Goal: Transaction & Acquisition: Subscribe to service/newsletter

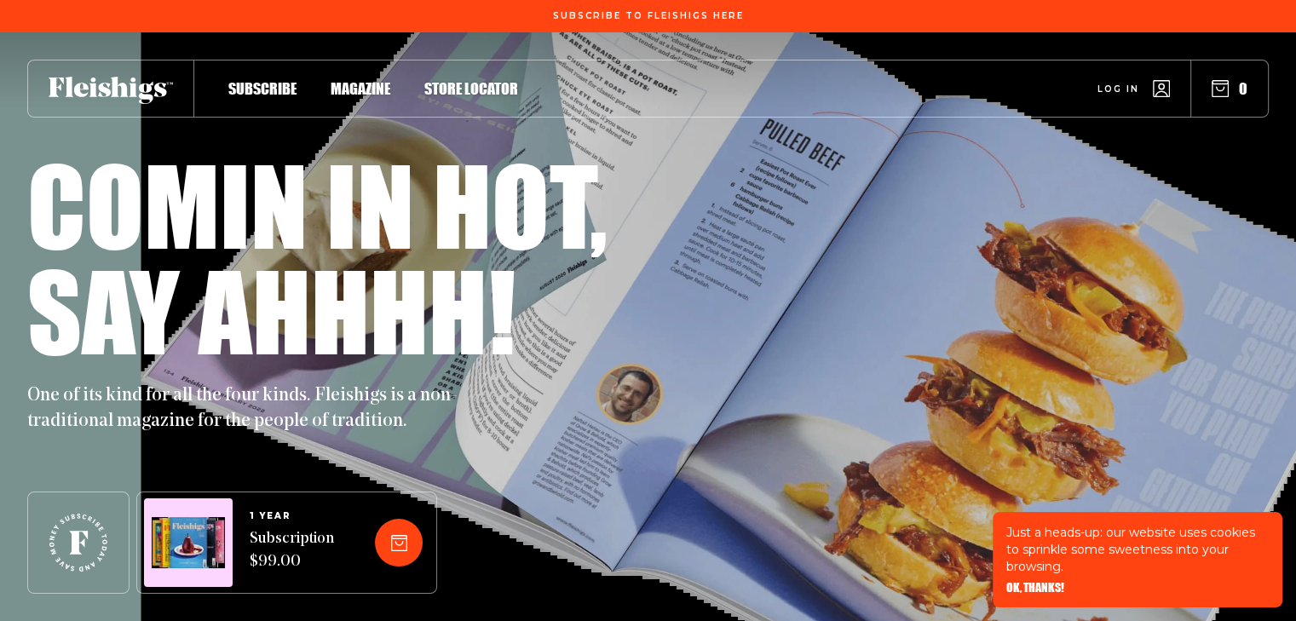
click at [255, 80] on span "Subscribe" at bounding box center [262, 70] width 68 height 19
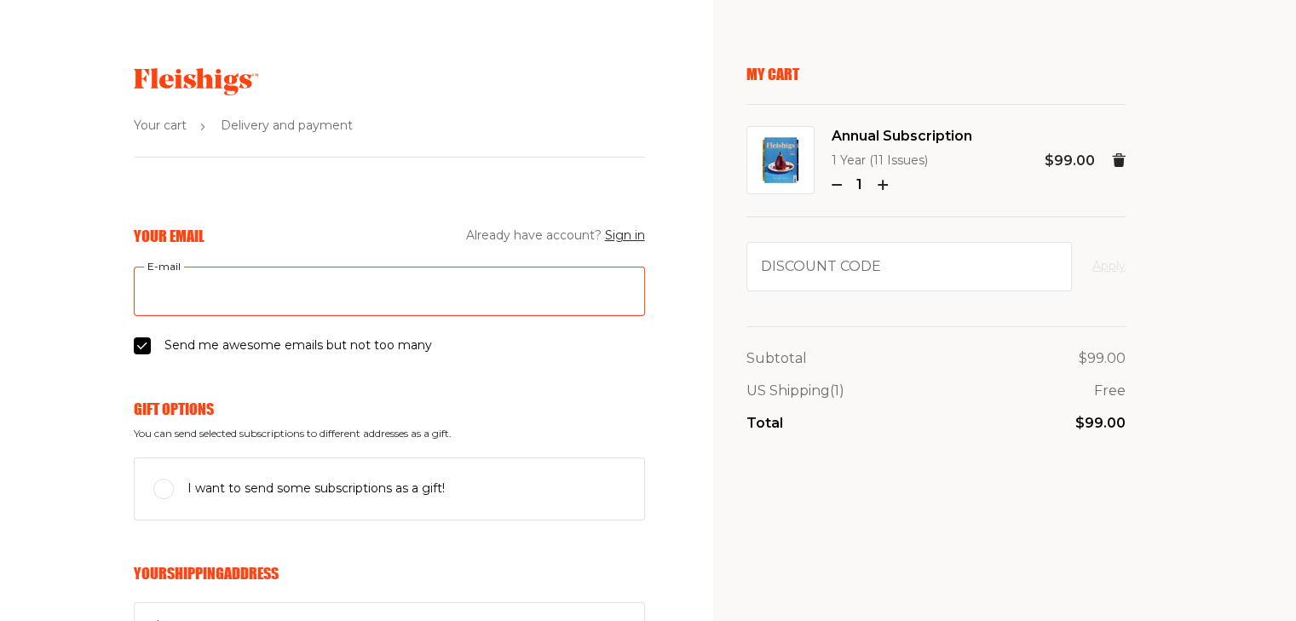
click at [232, 281] on input "E-mail" at bounding box center [389, 291] width 511 height 49
type input "[EMAIL_ADDRESS][DOMAIN_NAME]"
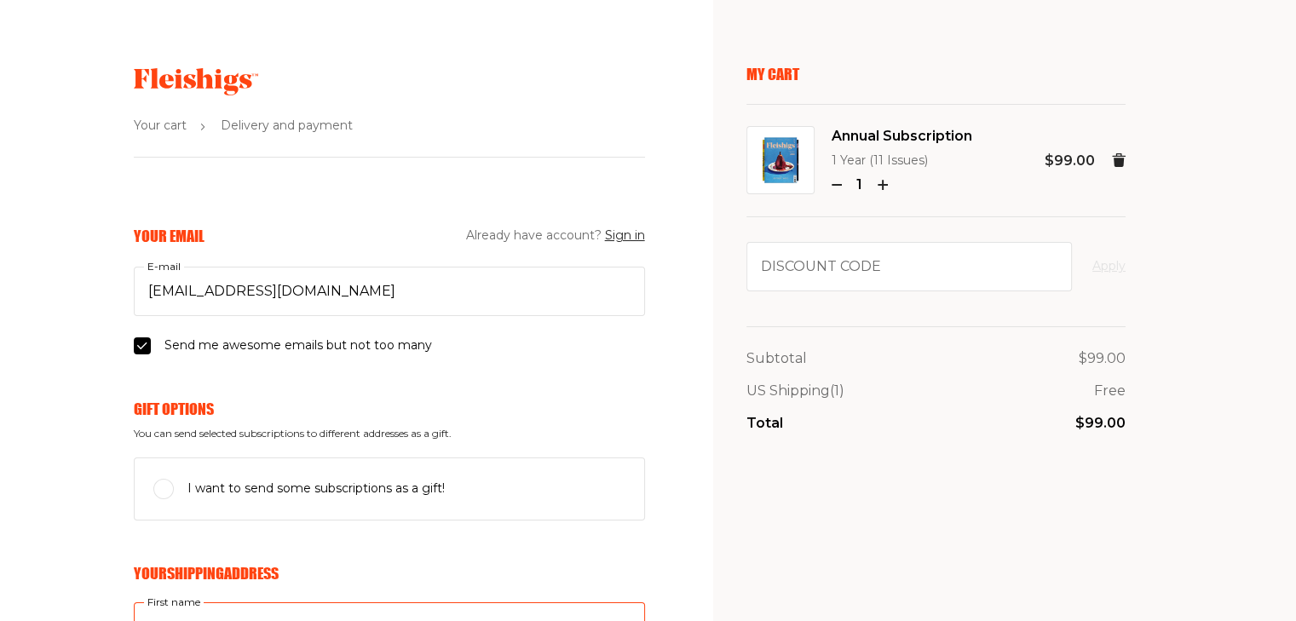
type input "[PERSON_NAME]"
type input "[STREET_ADDRESS]"
type input "9179722014"
type input "10023"
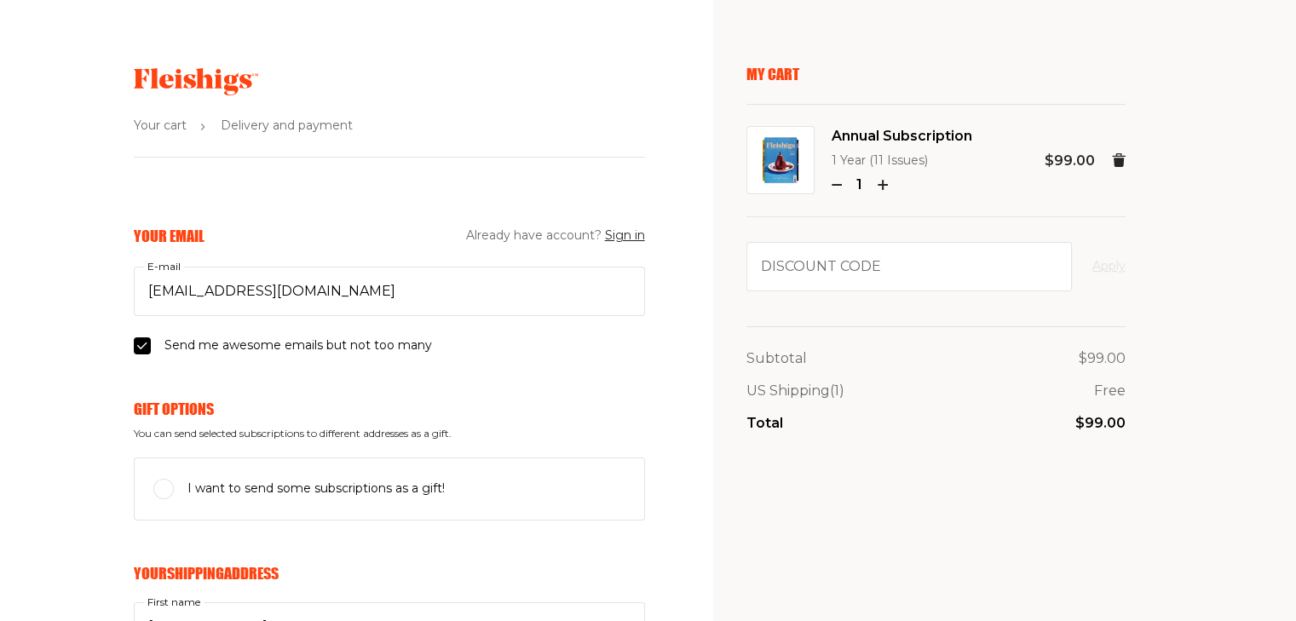
type input "[US_STATE]"
select select "US"
select select "[US_STATE]"
click at [336, 485] on span "I want to send some subscriptions as a gift!" at bounding box center [315, 489] width 257 height 20
click at [174, 485] on input "I want to send some subscriptions as a gift!" at bounding box center [163, 489] width 20 height 20
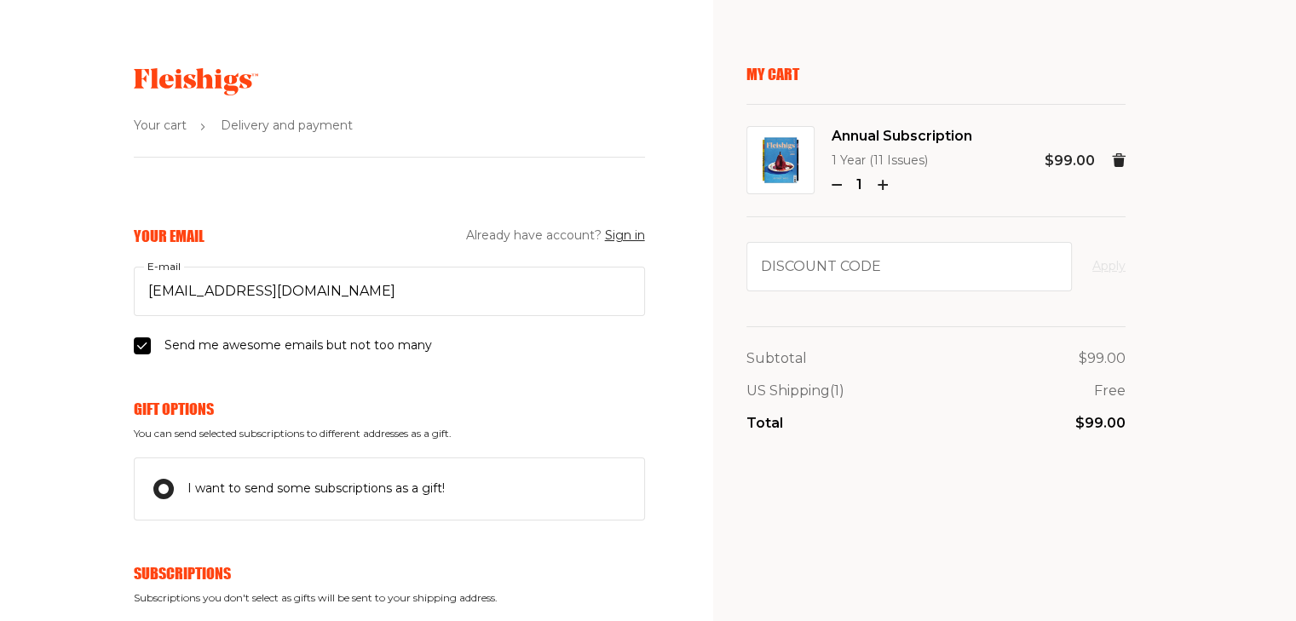
click at [164, 487] on input "I want to send some subscriptions as a gift!" at bounding box center [163, 489] width 20 height 20
click at [162, 486] on input "I want to send some subscriptions as a gift!" at bounding box center [163, 489] width 20 height 20
checkbox input "true"
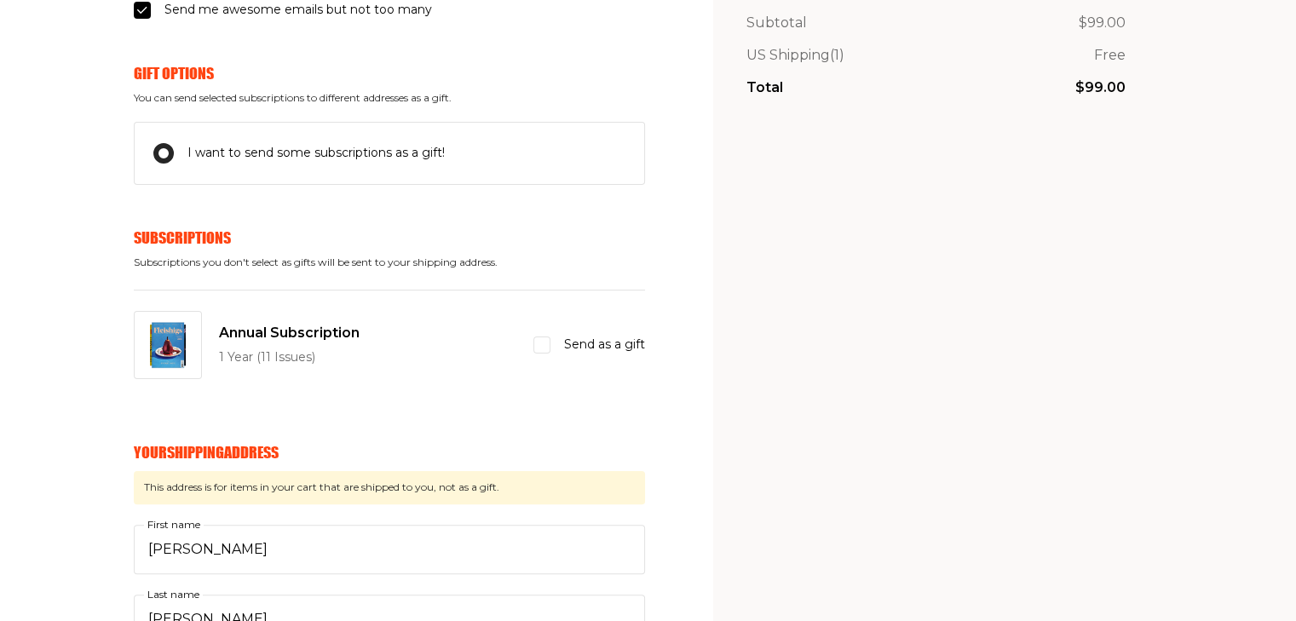
scroll to position [449, 0]
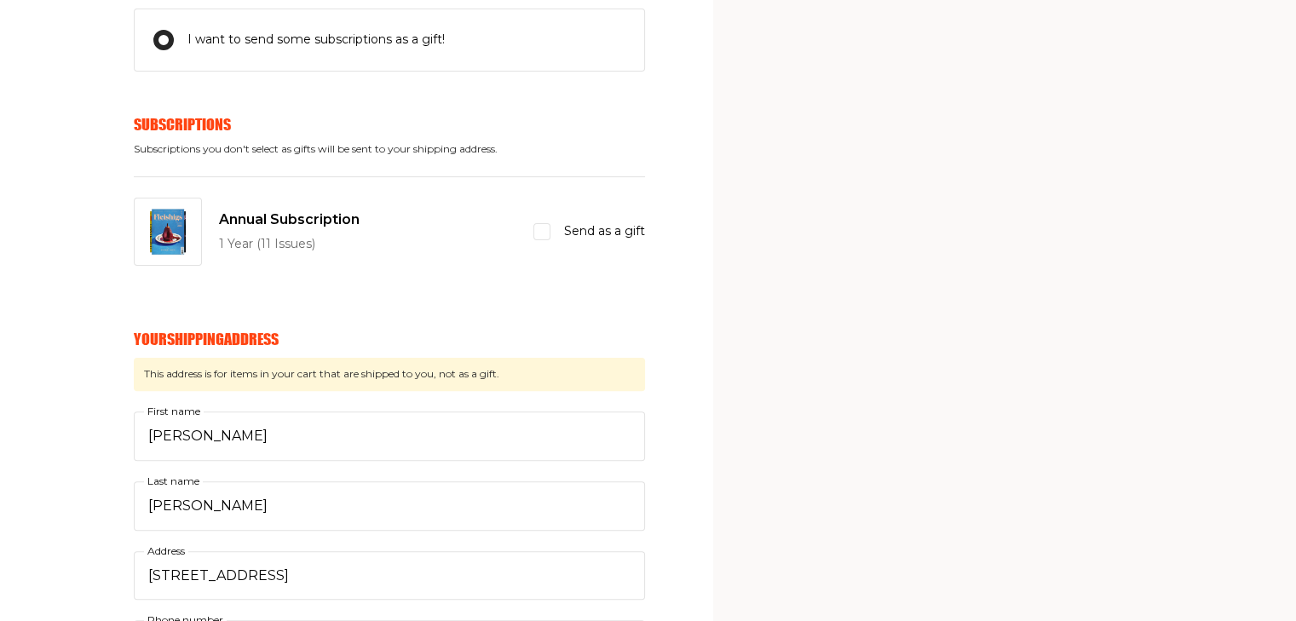
click at [546, 233] on input "Send as a gift" at bounding box center [541, 231] width 17 height 17
checkbox input "true"
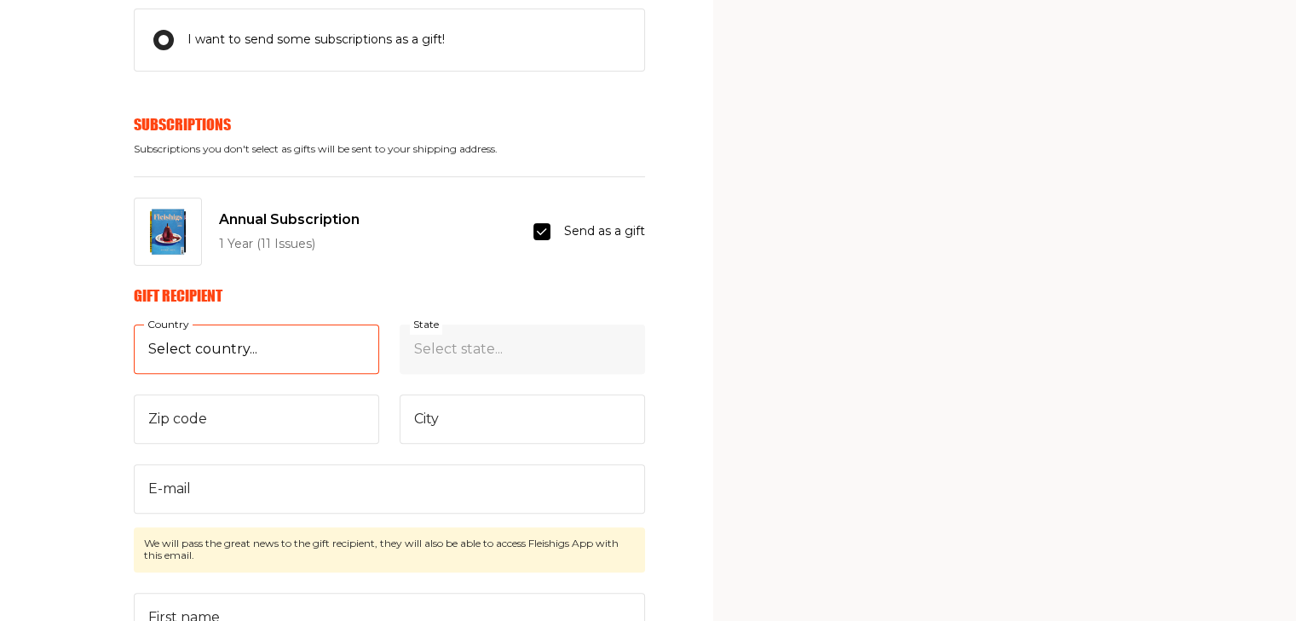
click at [193, 347] on select "Select country... United States Canada (+$29/subscription) Afghanistan (+$44/su…" at bounding box center [256, 349] width 245 height 49
select select "US"
click at [134, 325] on select "Select country... United States Canada (+$29/subscription) Afghanistan (+$44/su…" at bounding box center [256, 349] width 245 height 49
click at [531, 354] on select "Select state... Alabama Alaska American Samoa Arizona Arkansas California Color…" at bounding box center [522, 349] width 245 height 49
select select "Colorado"
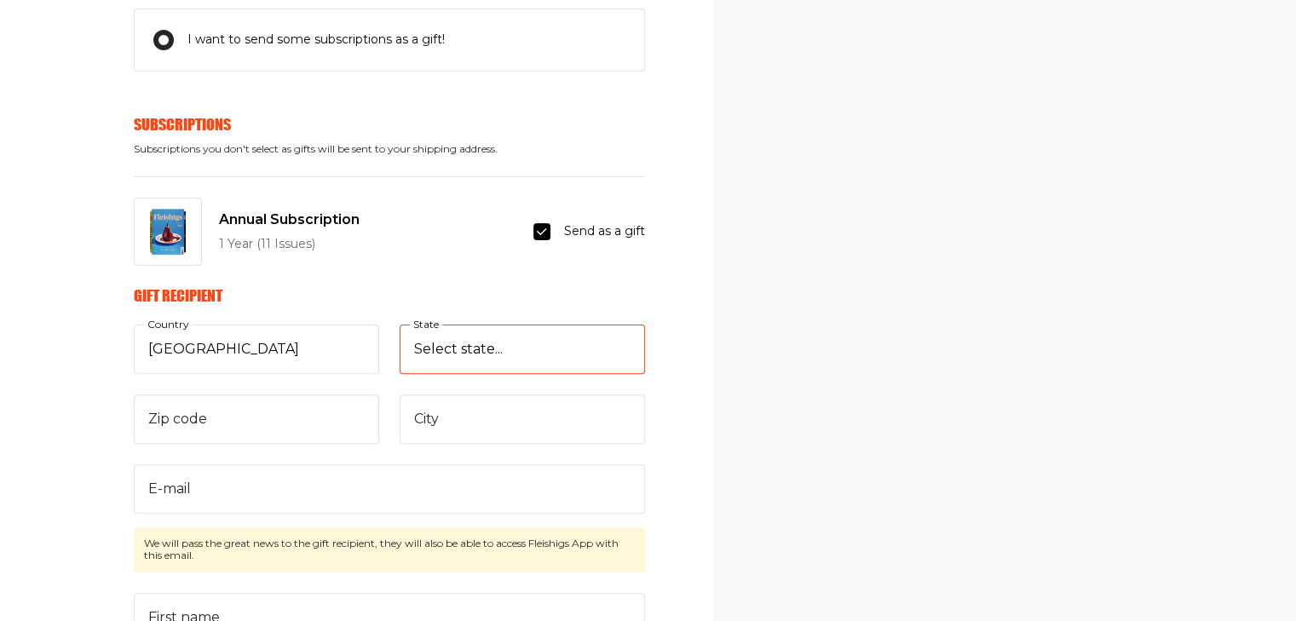
click at [400, 325] on select "Select state... Alabama Alaska American Samoa Arizona Arkansas California Color…" at bounding box center [522, 349] width 245 height 49
click at [269, 428] on input "Zip code" at bounding box center [256, 418] width 245 height 49
type input "80224"
click at [537, 413] on input "City" at bounding box center [522, 418] width 245 height 49
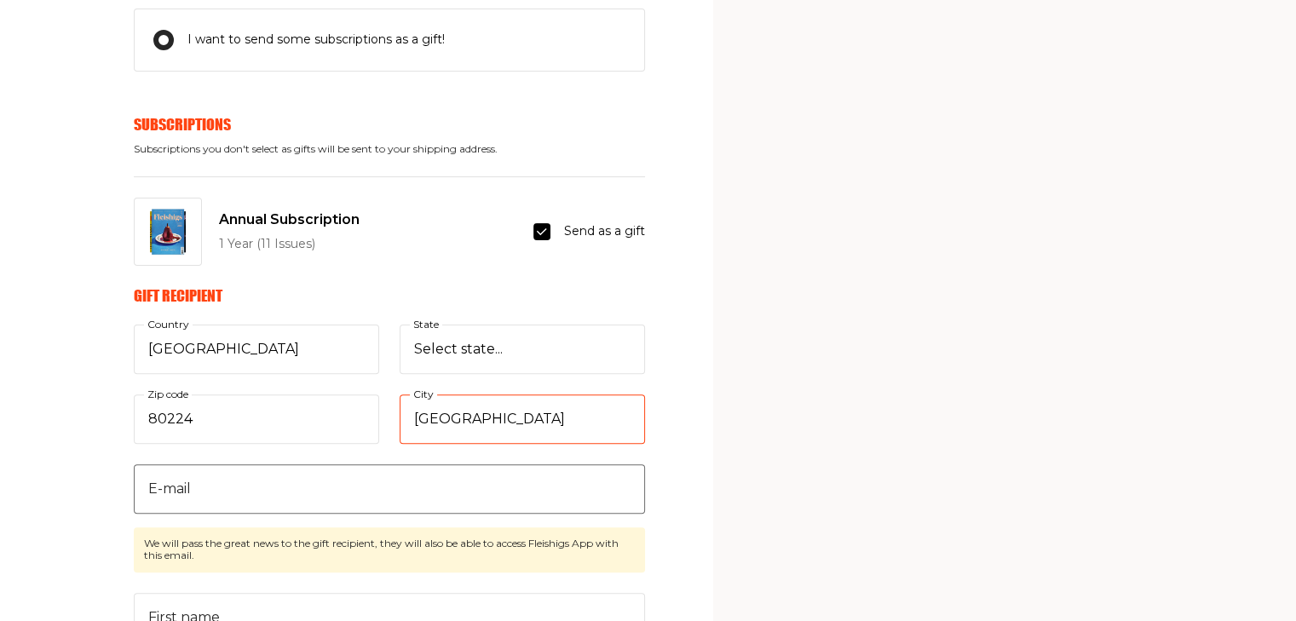
type input "Denver"
click at [253, 493] on input "E-mail" at bounding box center [389, 488] width 511 height 49
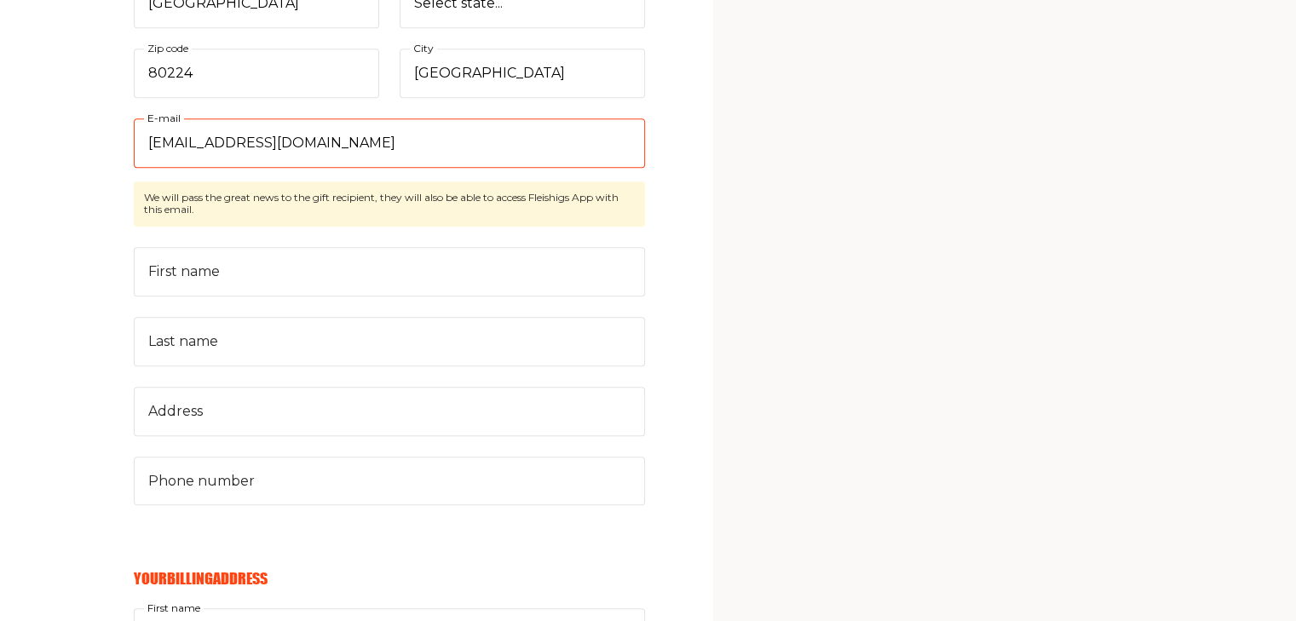
scroll to position [867, 0]
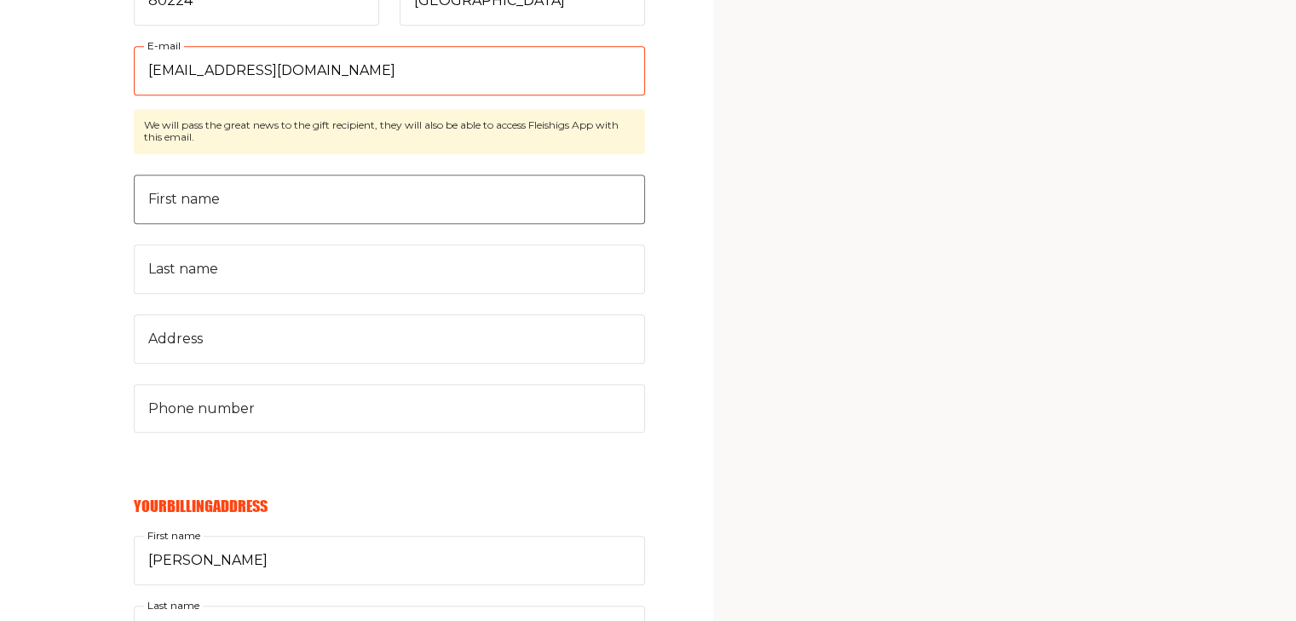
type input "jfrohmann@gmail.com"
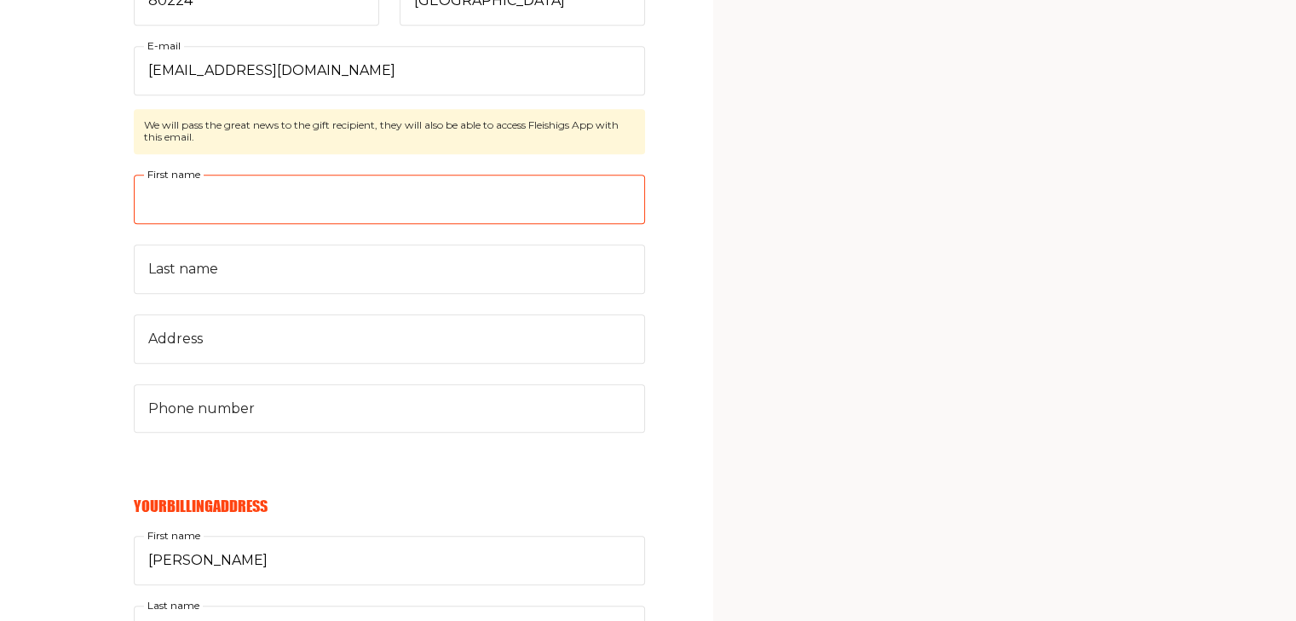
click at [244, 204] on input "First name" at bounding box center [389, 199] width 511 height 49
type input "Jill and Aryeh"
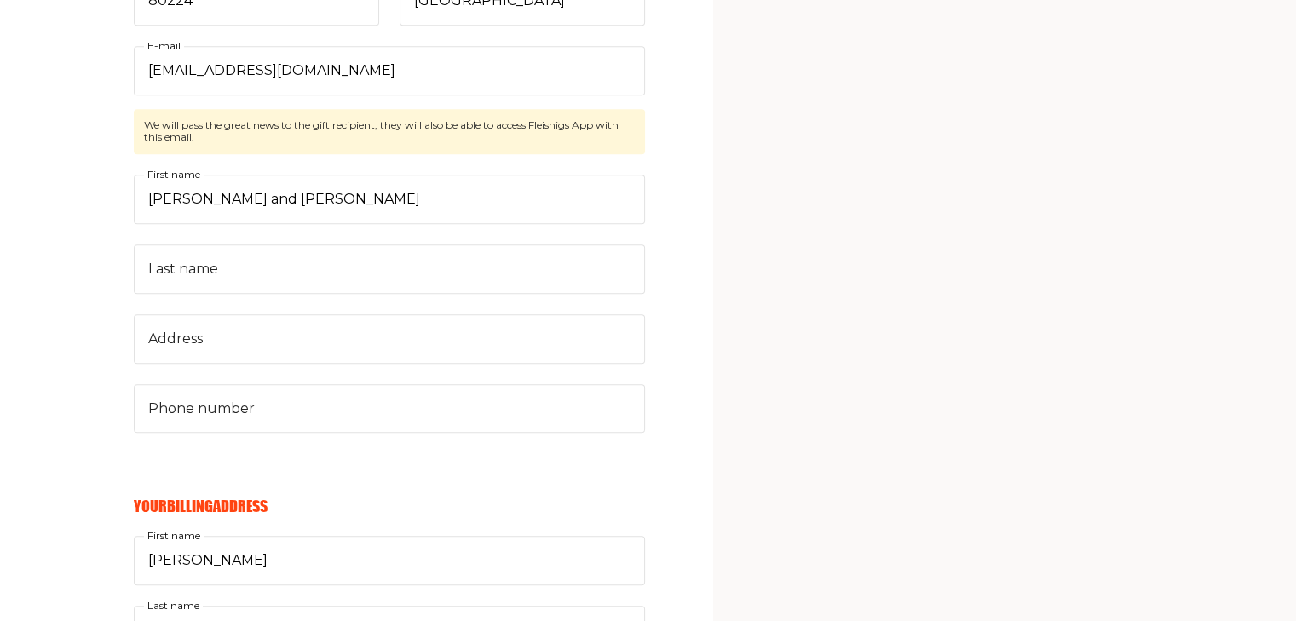
click at [132, 265] on div "Your Email Already have account? Sign in mortonland@aol.com E-mail Send me awes…" at bounding box center [322, 395] width 645 height 2072
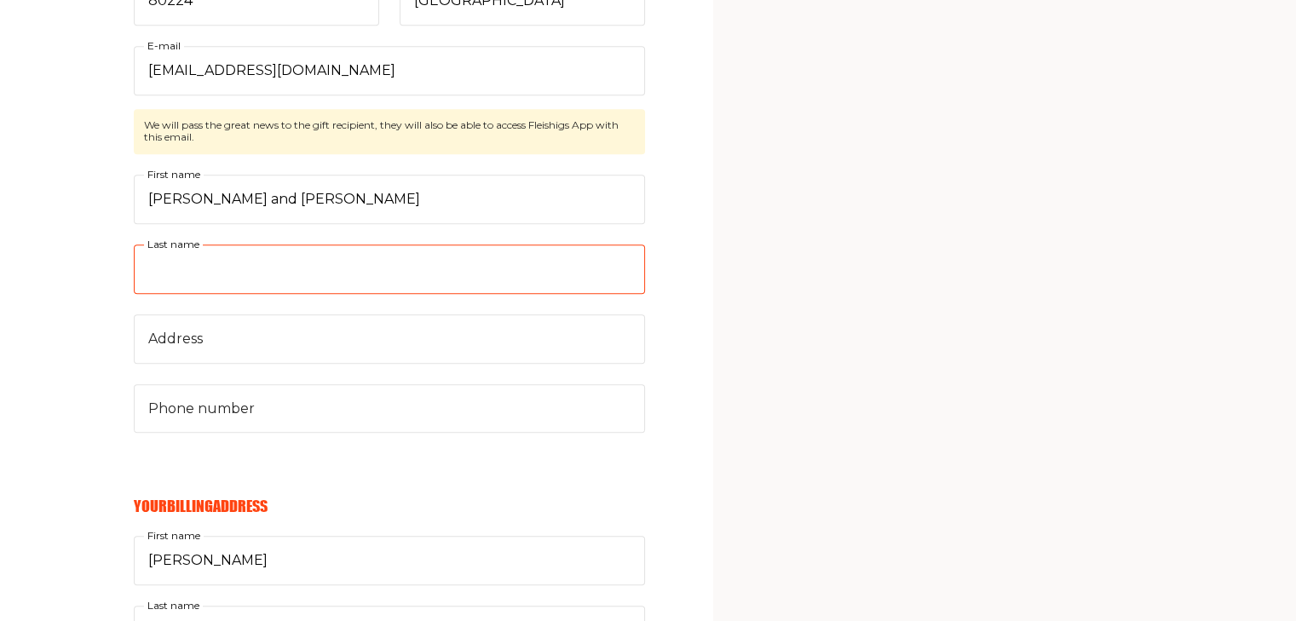
click at [142, 256] on input "Last name" at bounding box center [389, 268] width 511 height 49
type input "Landowne"
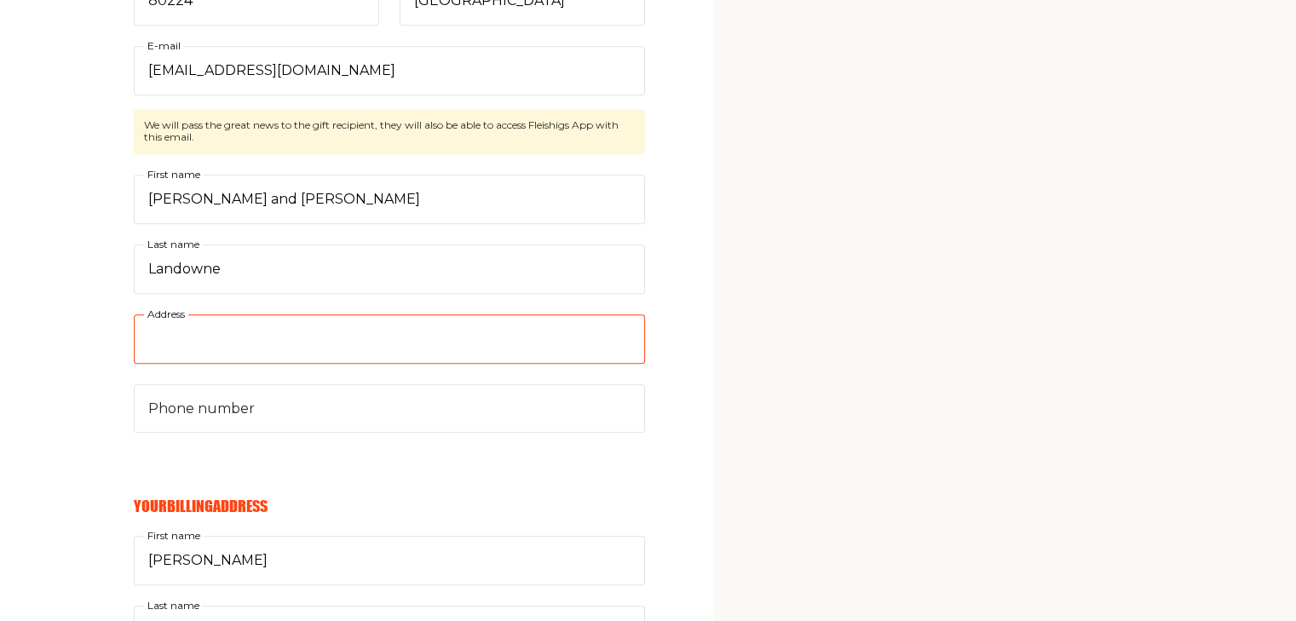
type input "200 Riverside Blvd"
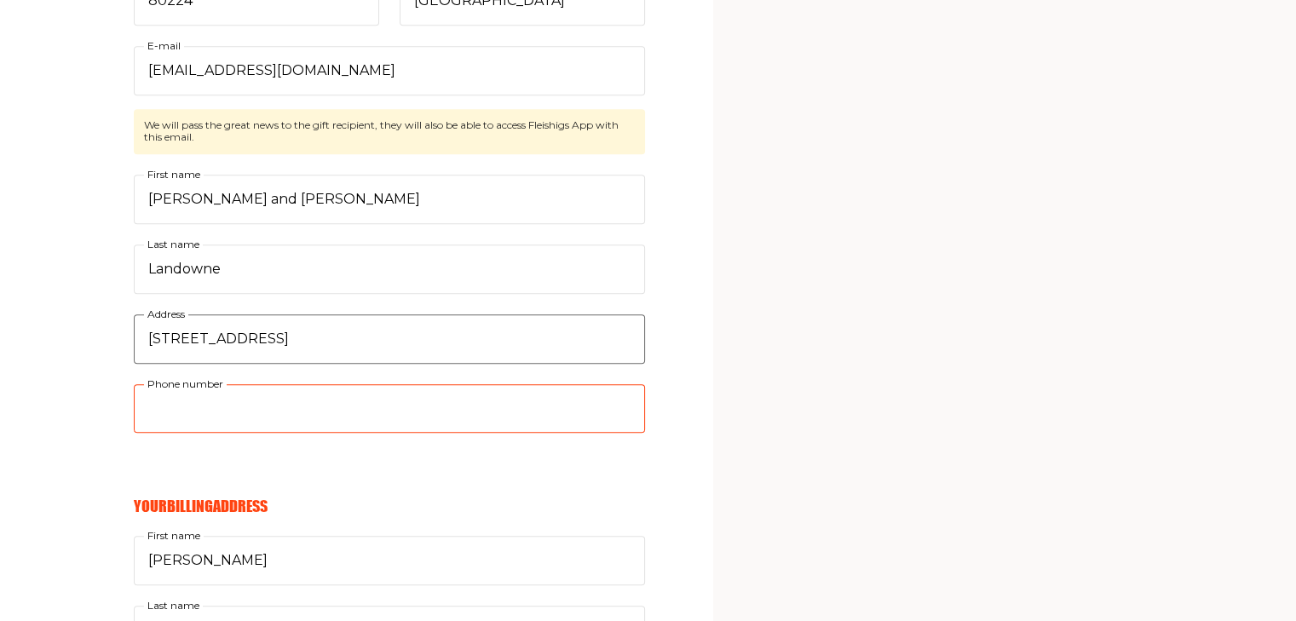
type input "6462772401"
drag, startPoint x: 296, startPoint y: 336, endPoint x: 30, endPoint y: 333, distance: 265.8
click at [30, 333] on div "Your Email Already have account? Sign in mortonland@aol.com E-mail Send me awes…" at bounding box center [322, 395] width 645 height 2072
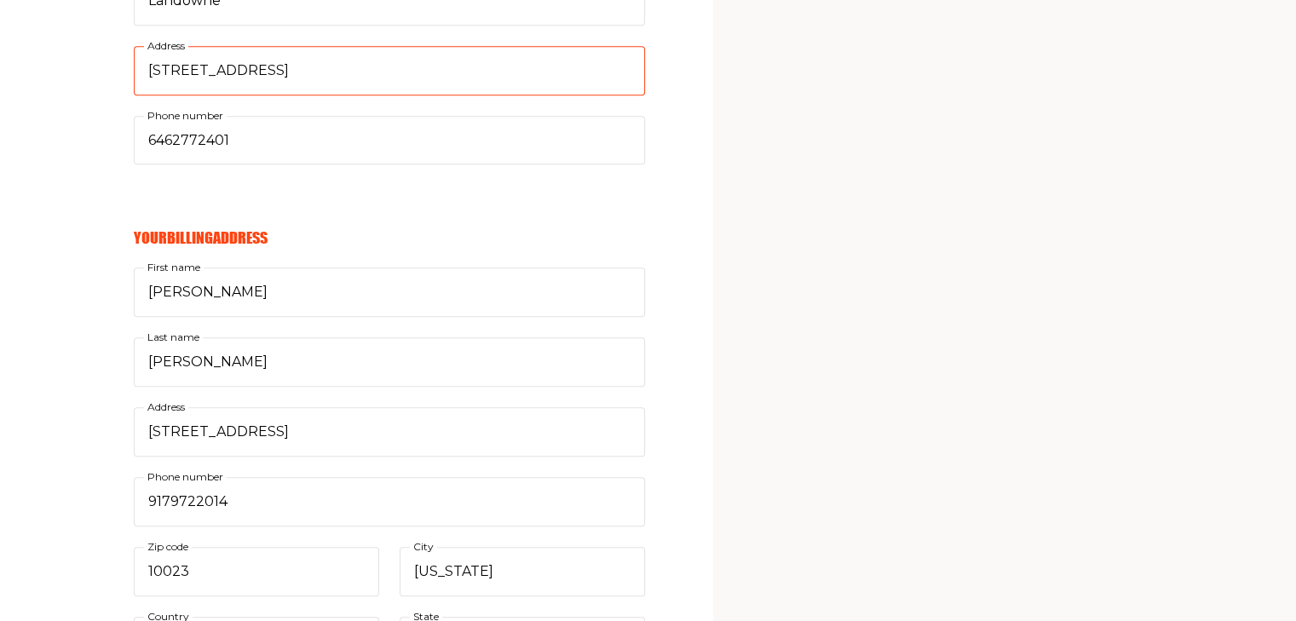
scroll to position [1194, 0]
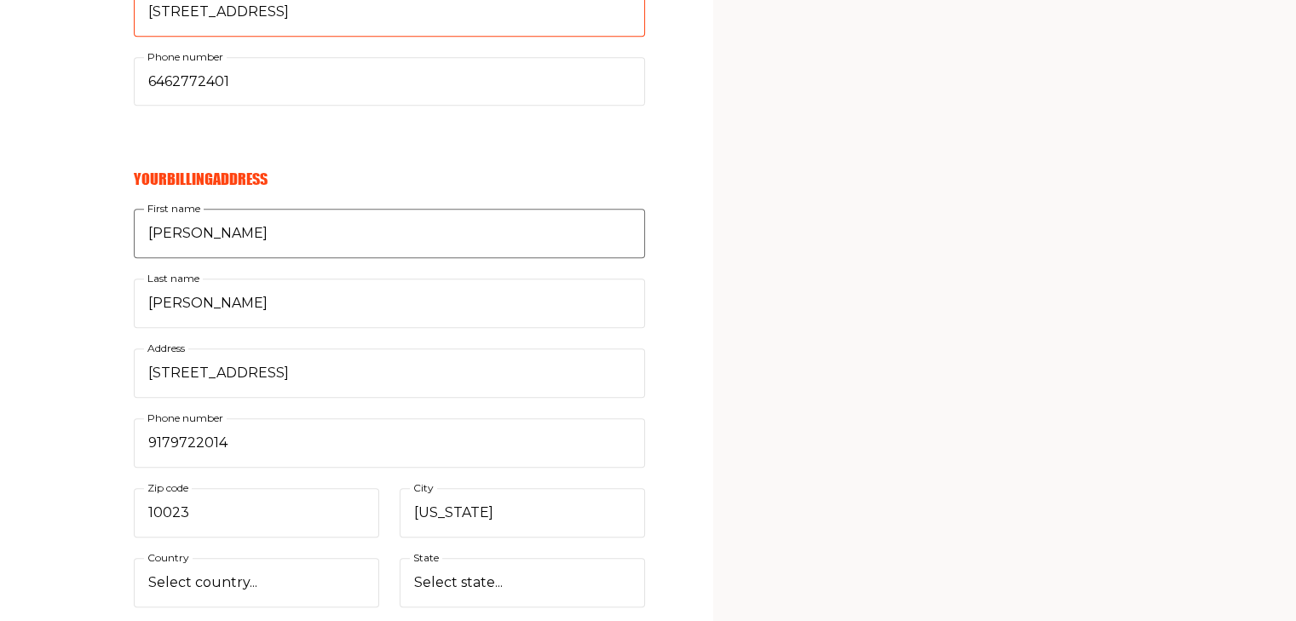
type input "757 S. Oneida Street"
click at [187, 233] on input "Shari" at bounding box center [389, 233] width 511 height 49
type input "Morton"
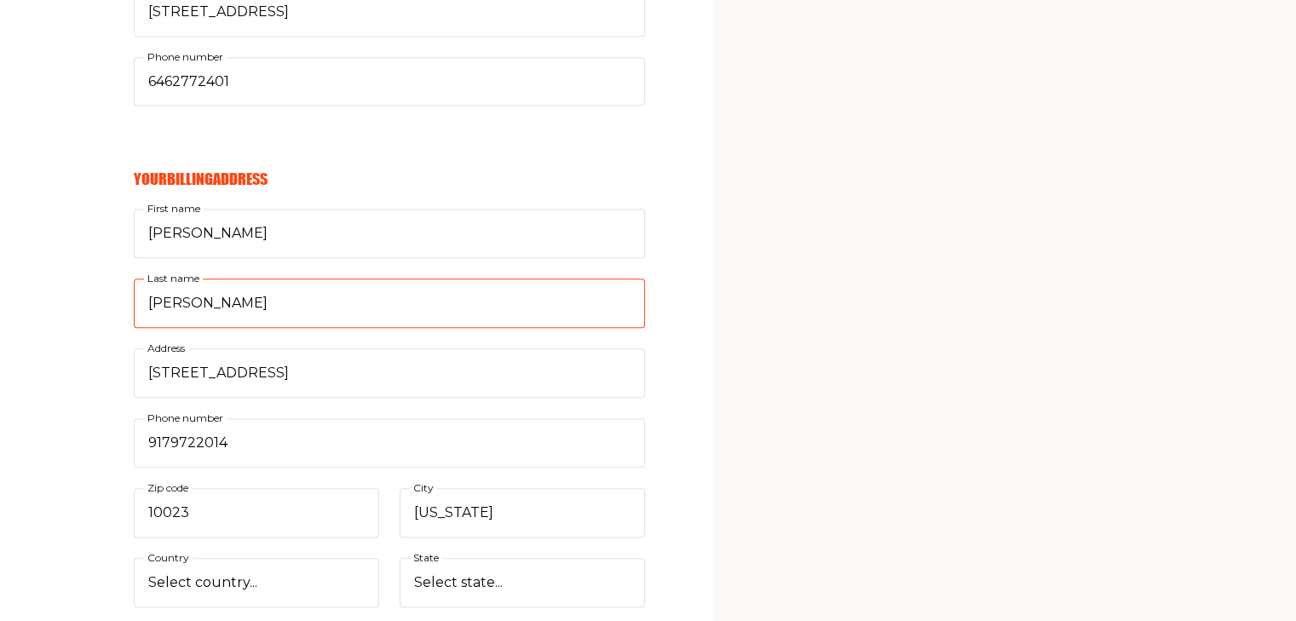
click at [227, 298] on input "Sussman" at bounding box center [389, 303] width 511 height 49
type input "Landowne"
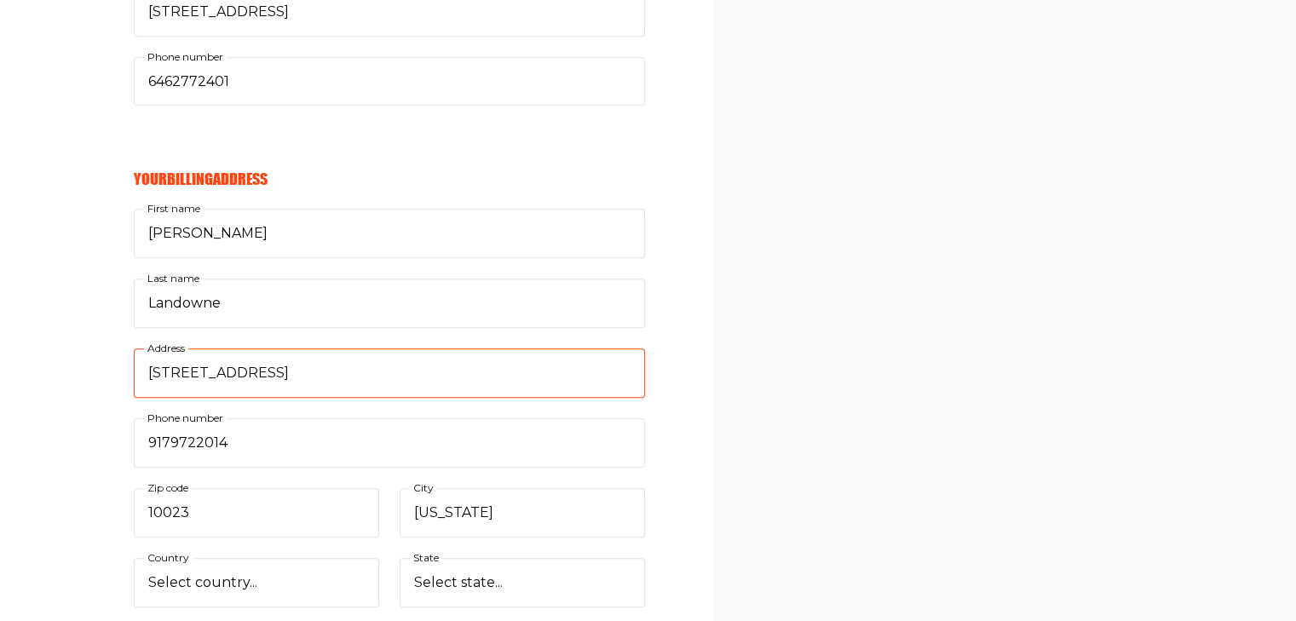
click at [337, 371] on input "290 West End Avenue, 9A" at bounding box center [389, 372] width 511 height 49
type input "200 Riverside Boulevard"
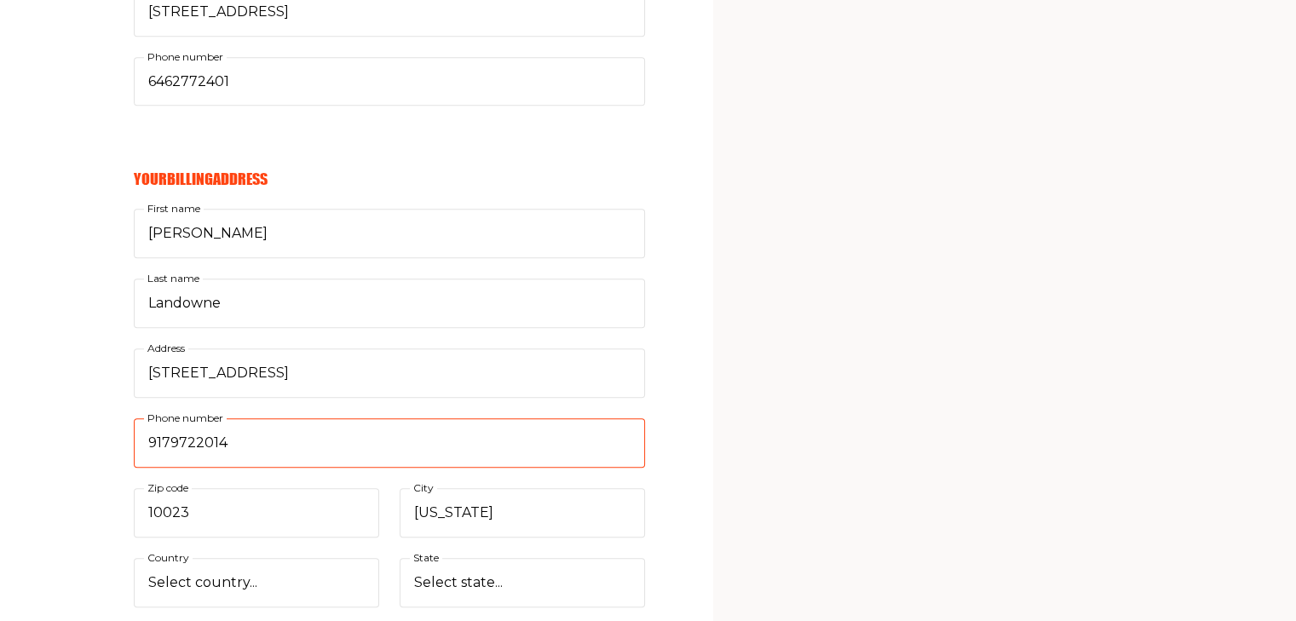
click at [246, 441] on input "9179722014" at bounding box center [389, 442] width 511 height 49
type input "6462772401"
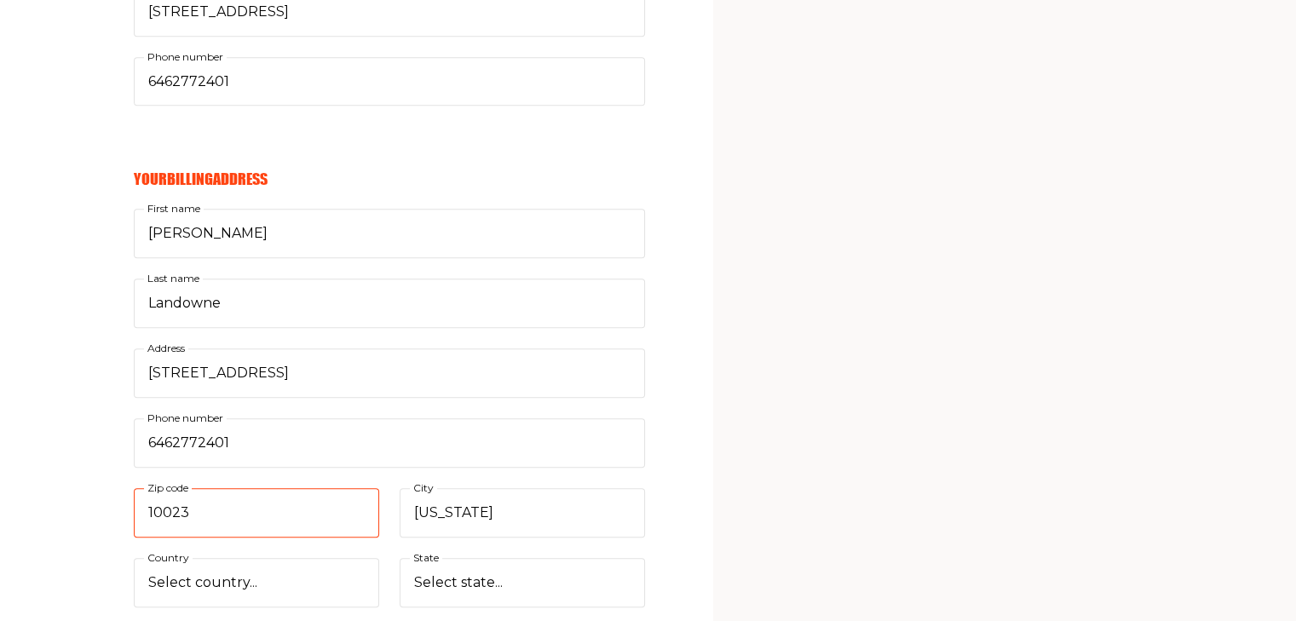
click at [204, 505] on input "10023" at bounding box center [256, 512] width 245 height 49
type input "10069"
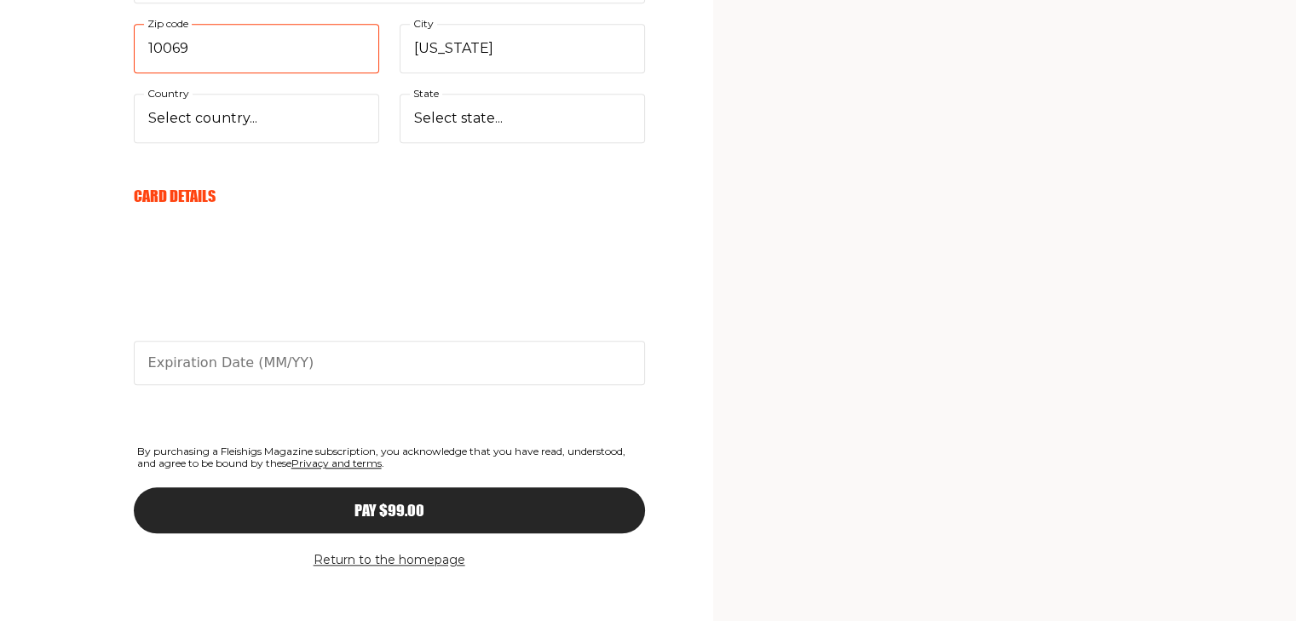
scroll to position [1670, 0]
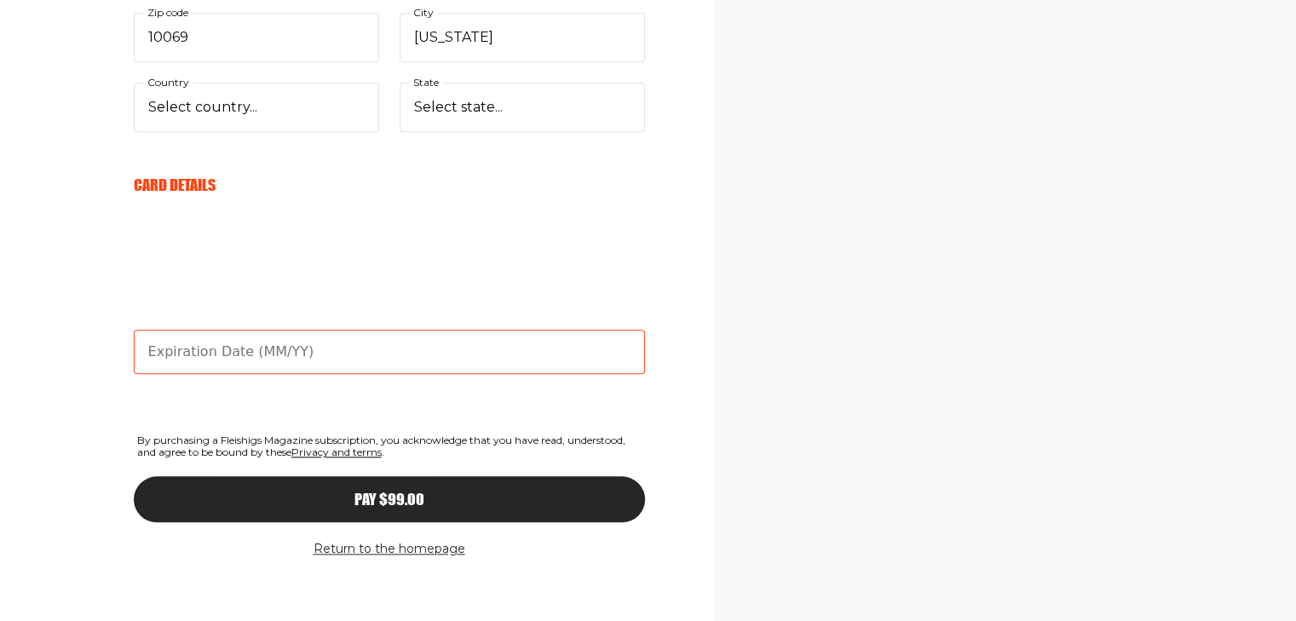
click at [515, 342] on input "text" at bounding box center [389, 352] width 511 height 44
type input "08/30"
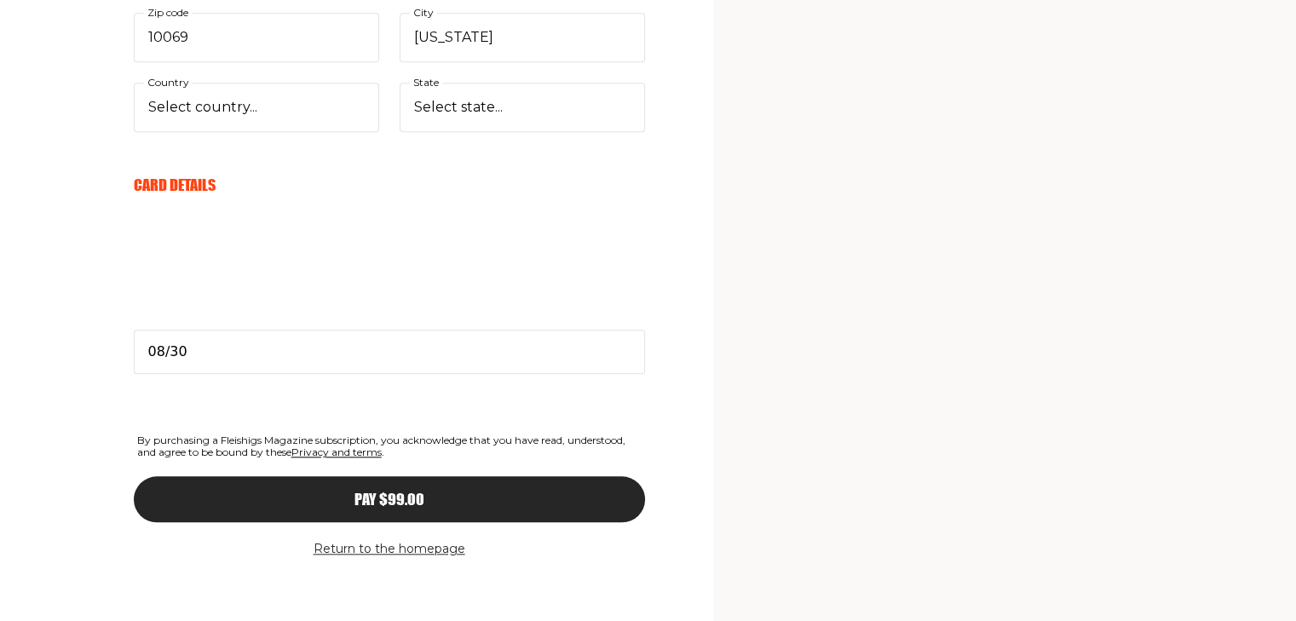
click at [424, 492] on div "Pay $99.00" at bounding box center [389, 499] width 443 height 15
